Goal: Navigation & Orientation: Find specific page/section

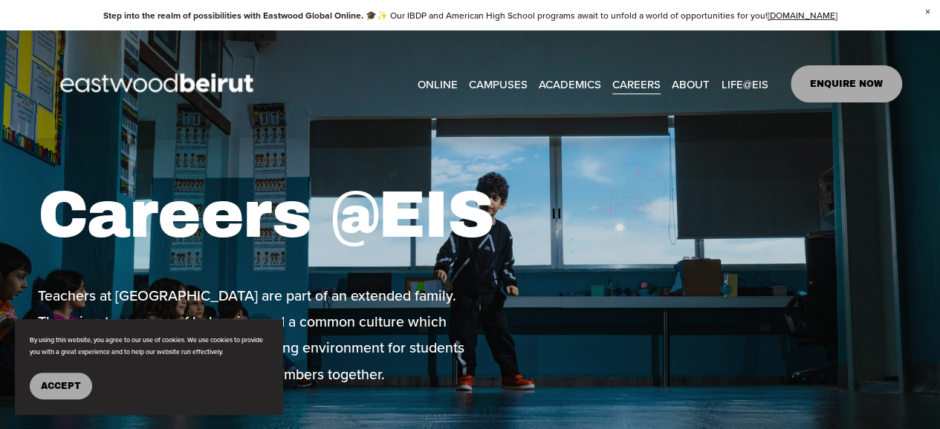
click at [61, 381] on span "Accept" at bounding box center [61, 386] width 40 height 10
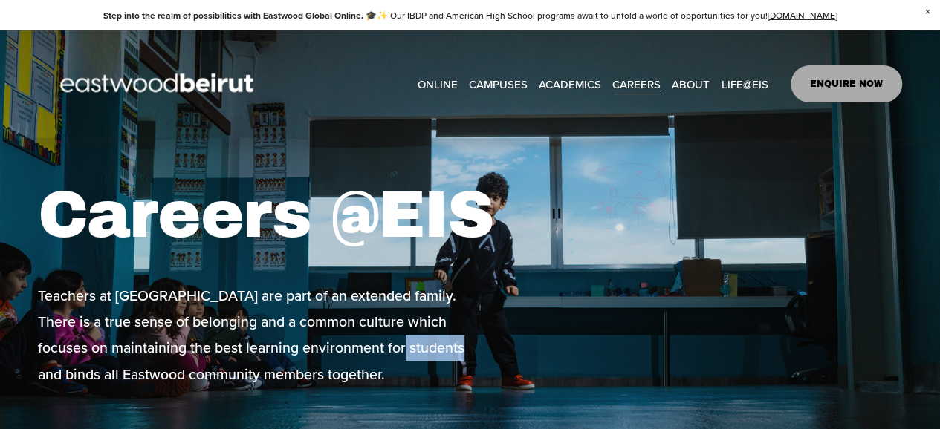
click at [61, 379] on p "Teachers at [GEOGRAPHIC_DATA] are part of an extended family. There is a true s…" at bounding box center [252, 335] width 428 height 105
click at [547, 205] on div "Careers @EIS Teachers at Eastwood Schools are part of an extended family. There…" at bounding box center [470, 282] width 940 height 212
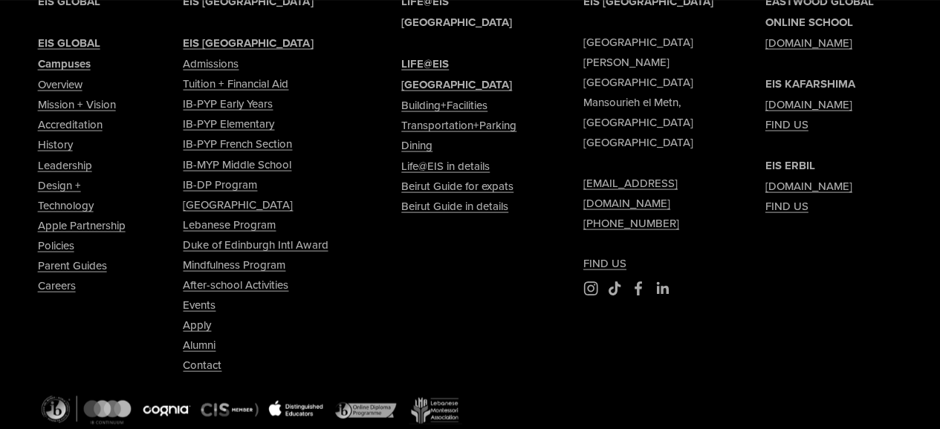
scroll to position [4404, 0]
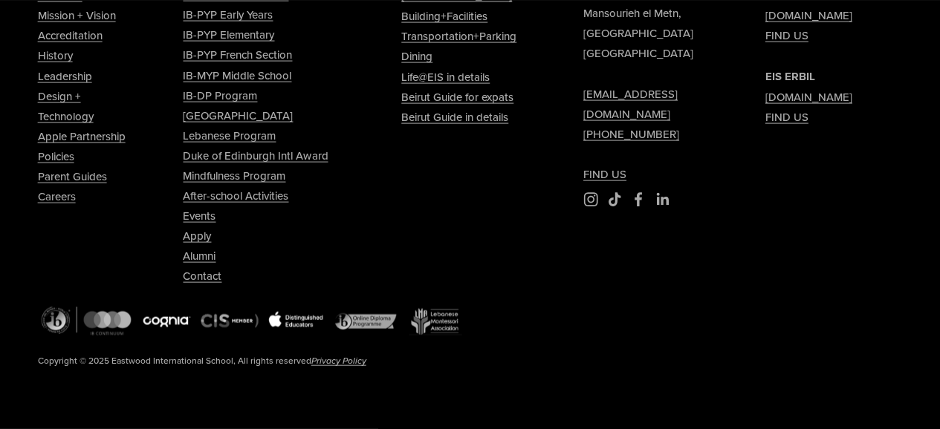
click at [37, 197] on div "EIS BEIRUT Eastwood International School Sami Solh Street Mansourieh el Metn, B…" at bounding box center [470, 150] width 940 height 496
click at [52, 197] on link "Careers" at bounding box center [57, 196] width 38 height 20
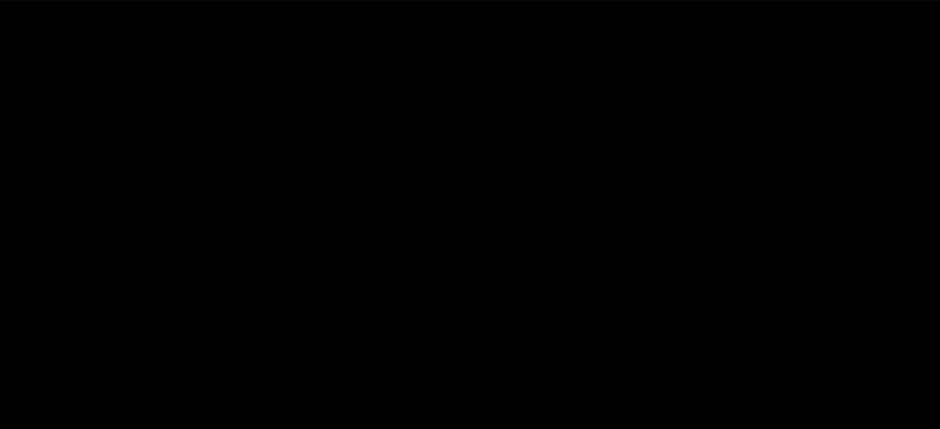
scroll to position [3278, 0]
